Goal: Information Seeking & Learning: Understand process/instructions

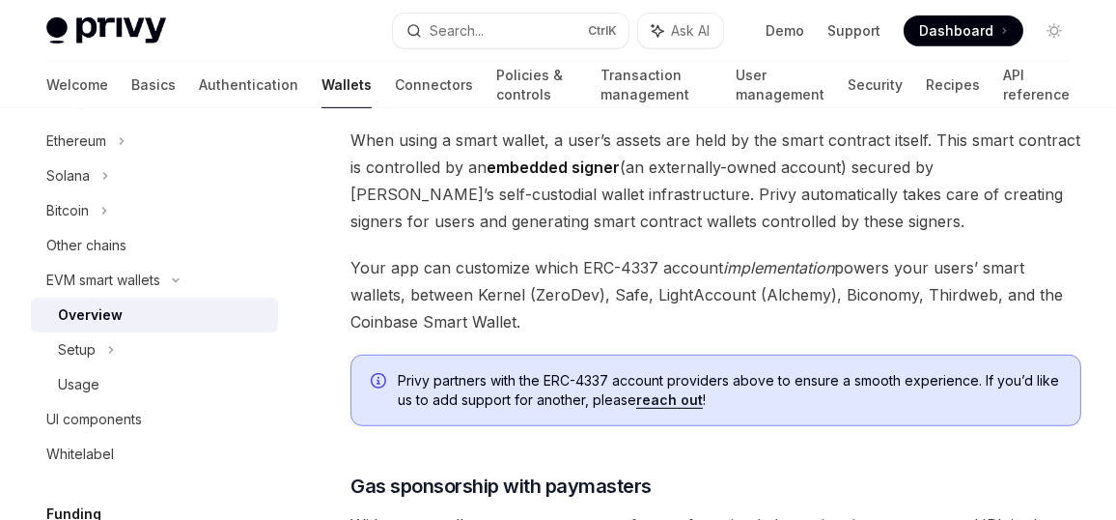
scroll to position [1195, 0]
click at [126, 141] on icon at bounding box center [122, 140] width 8 height 23
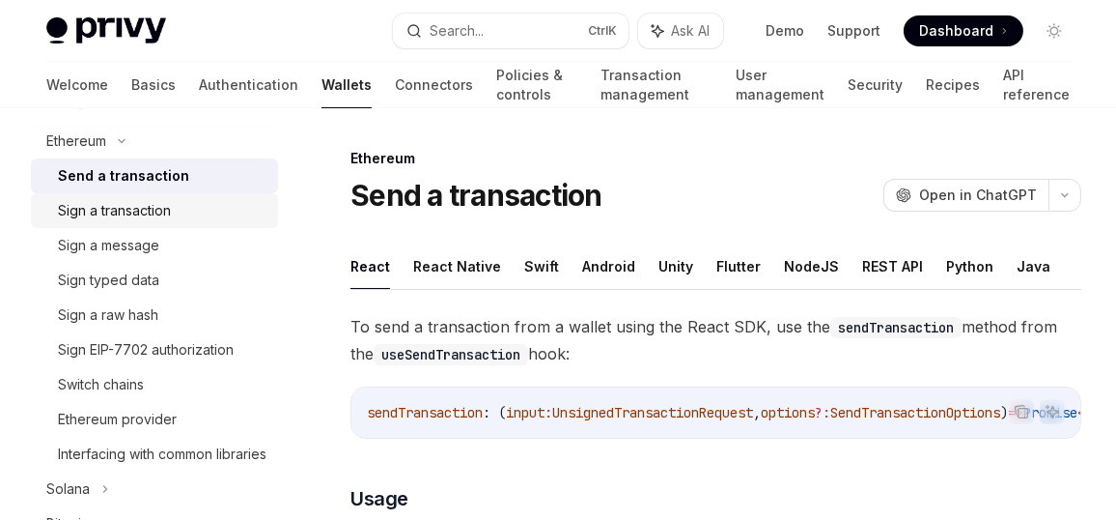
click at [131, 209] on div "Sign a transaction" at bounding box center [114, 210] width 113 height 23
type textarea "*"
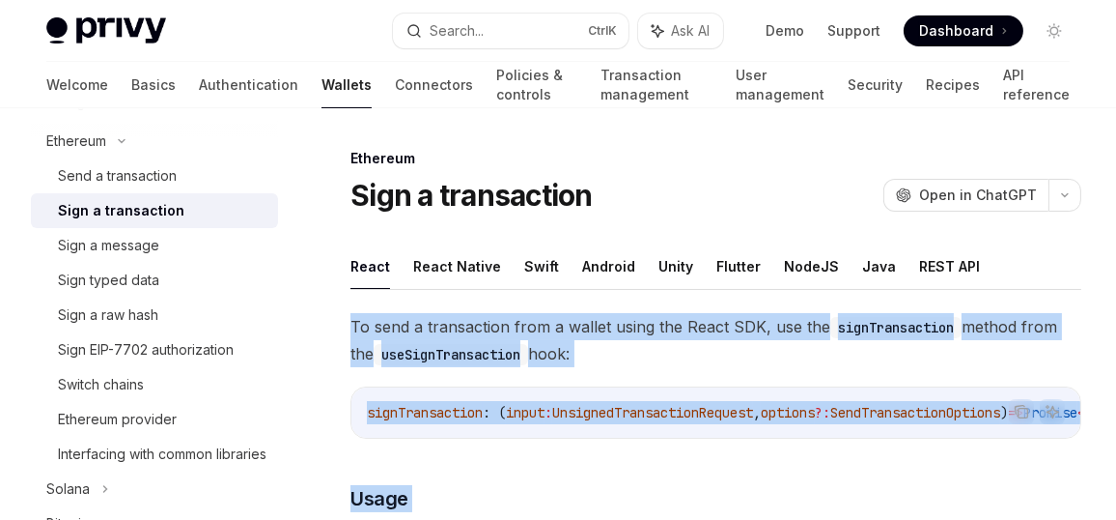
drag, startPoint x: 553, startPoint y: 224, endPoint x: 344, endPoint y: 309, distance: 226.1
copy div "Lo ipsu d sitametcons adip e seddoe tempo inc Utlab ETD, mag ali enimAdminimven…"
